Goal: Browse casually

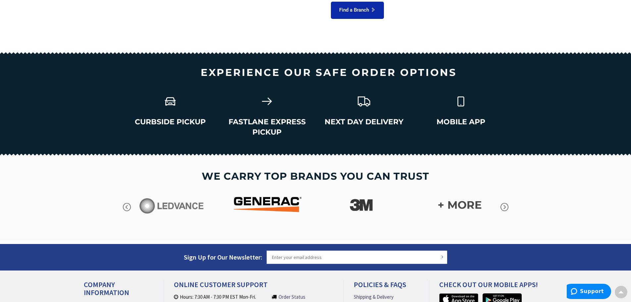
scroll to position [848, 0]
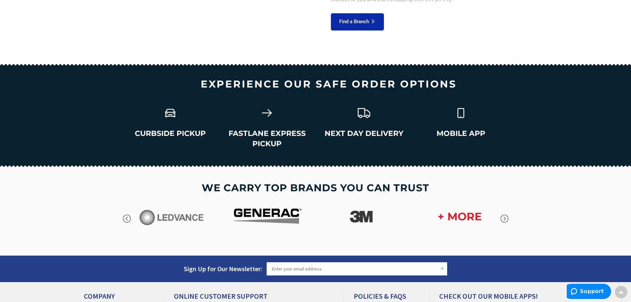
click at [476, 206] on img at bounding box center [459, 216] width 73 height 33
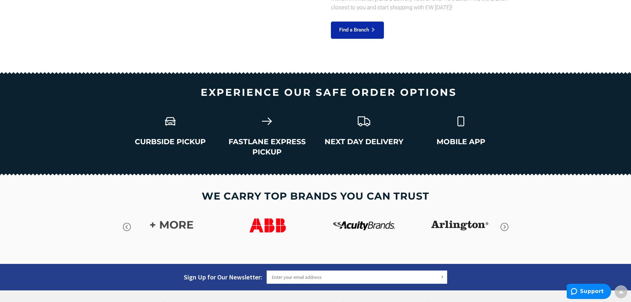
scroll to position [861, 0]
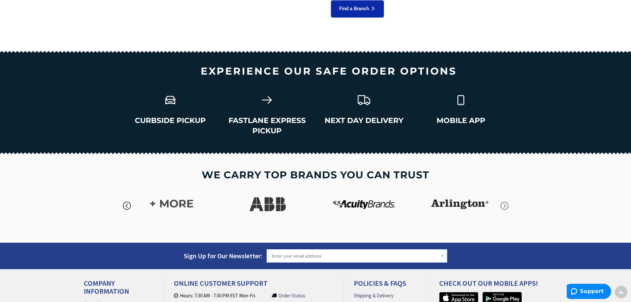
click at [131, 201] on icon "button" at bounding box center [127, 206] width 10 height 10
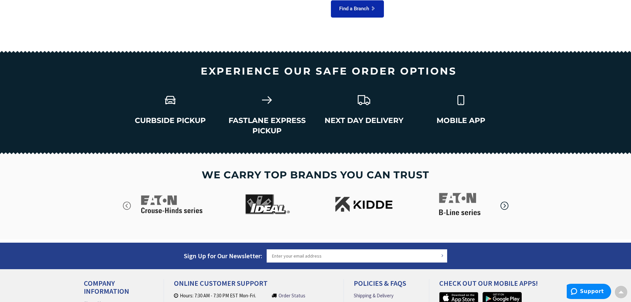
click at [505, 201] on icon "button" at bounding box center [505, 206] width 10 height 10
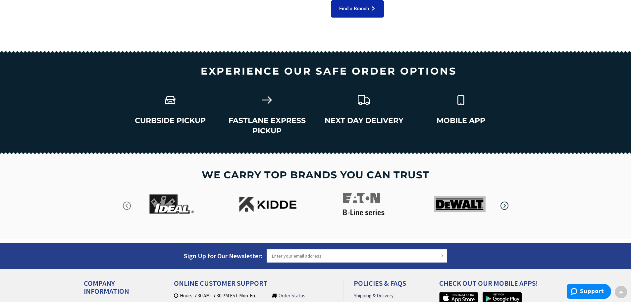
click at [505, 201] on icon "button" at bounding box center [505, 206] width 10 height 10
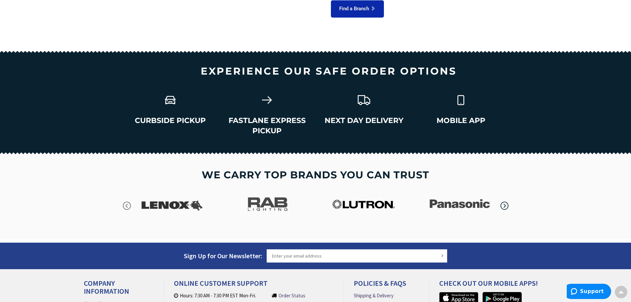
click at [504, 201] on icon "button" at bounding box center [505, 206] width 10 height 10
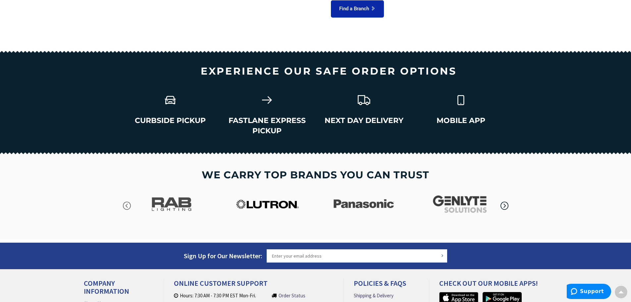
click at [505, 201] on icon "button" at bounding box center [505, 206] width 10 height 10
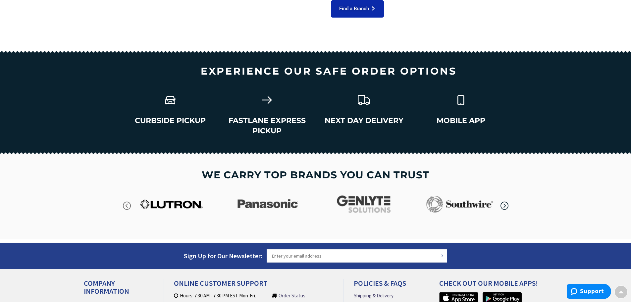
click at [505, 201] on icon "button" at bounding box center [505, 206] width 10 height 10
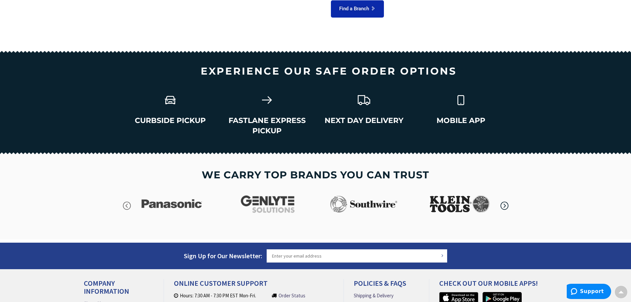
click at [505, 201] on icon "button" at bounding box center [505, 206] width 10 height 10
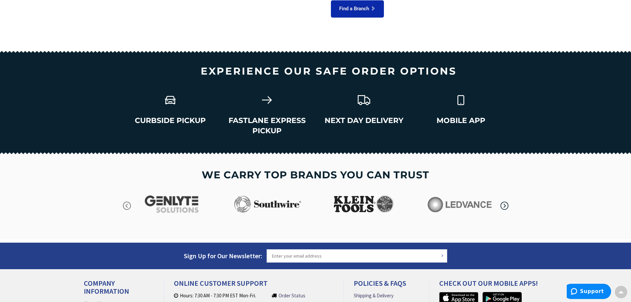
click at [505, 201] on icon "button" at bounding box center [505, 206] width 10 height 10
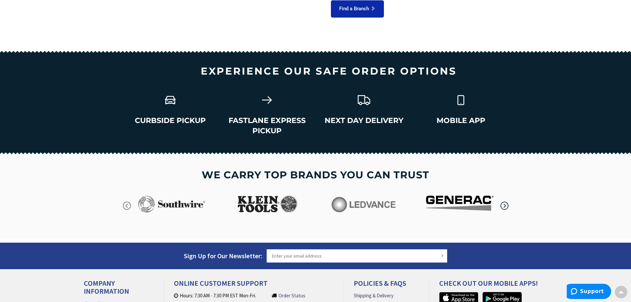
click at [505, 201] on icon "button" at bounding box center [505, 206] width 10 height 10
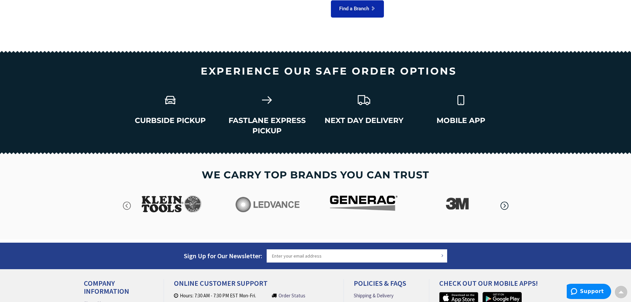
click at [505, 201] on icon "button" at bounding box center [505, 206] width 10 height 10
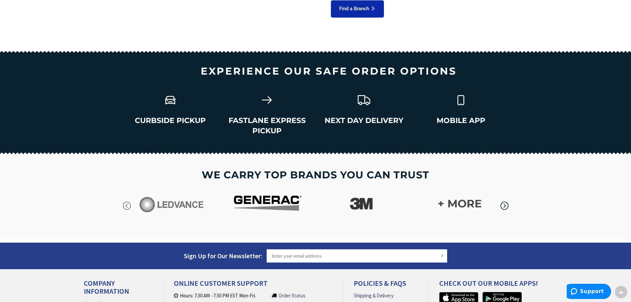
click at [505, 201] on icon "button" at bounding box center [505, 206] width 10 height 10
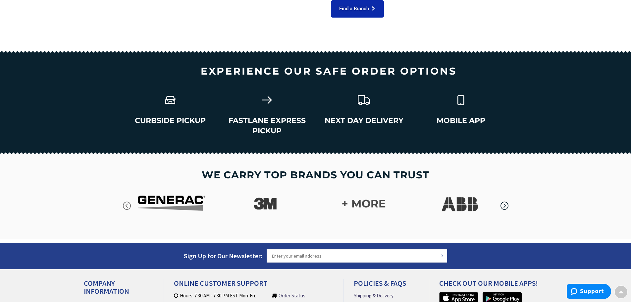
click at [505, 201] on icon "button" at bounding box center [505, 206] width 10 height 10
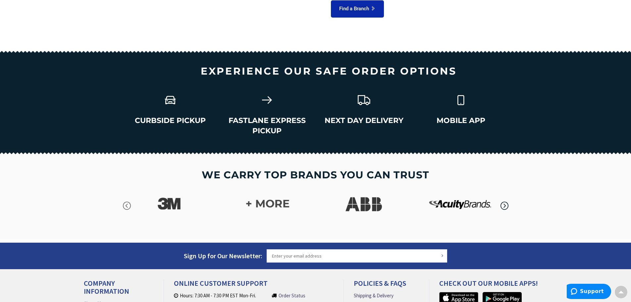
click at [505, 201] on icon "button" at bounding box center [505, 206] width 10 height 10
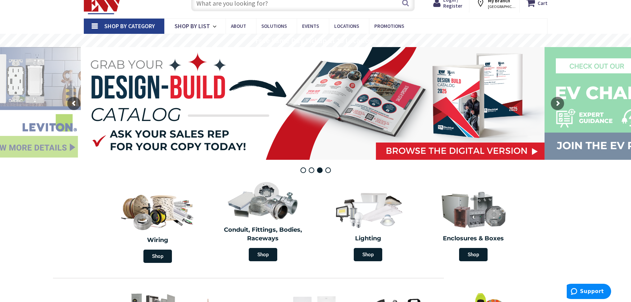
scroll to position [33, 0]
